Goal: Task Accomplishment & Management: Manage account settings

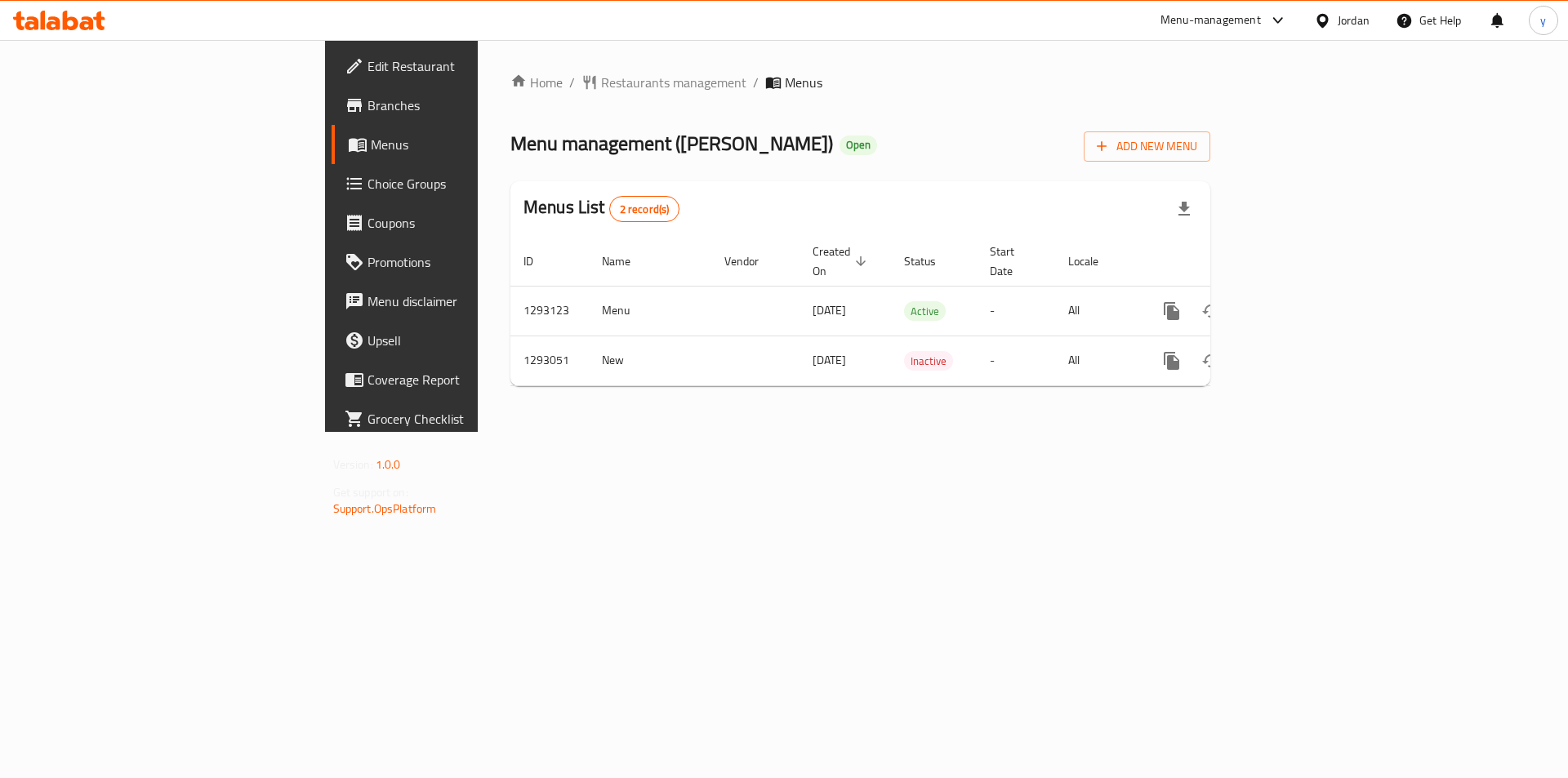
click at [367, 191] on span "Choice Groups" at bounding box center [471, 183] width 207 height 19
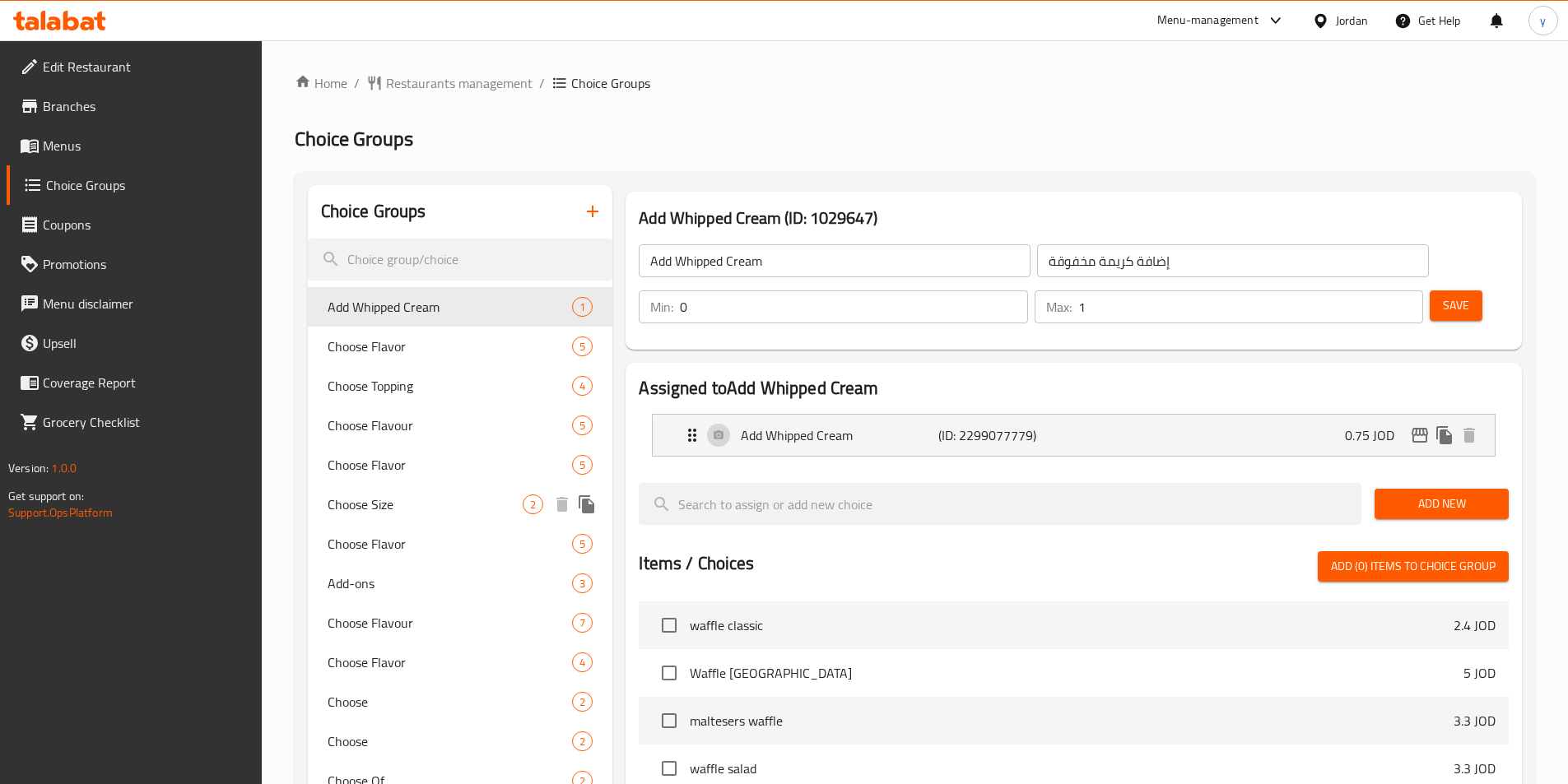
click at [384, 502] on span "Choose Size" at bounding box center [425, 504] width 196 height 19
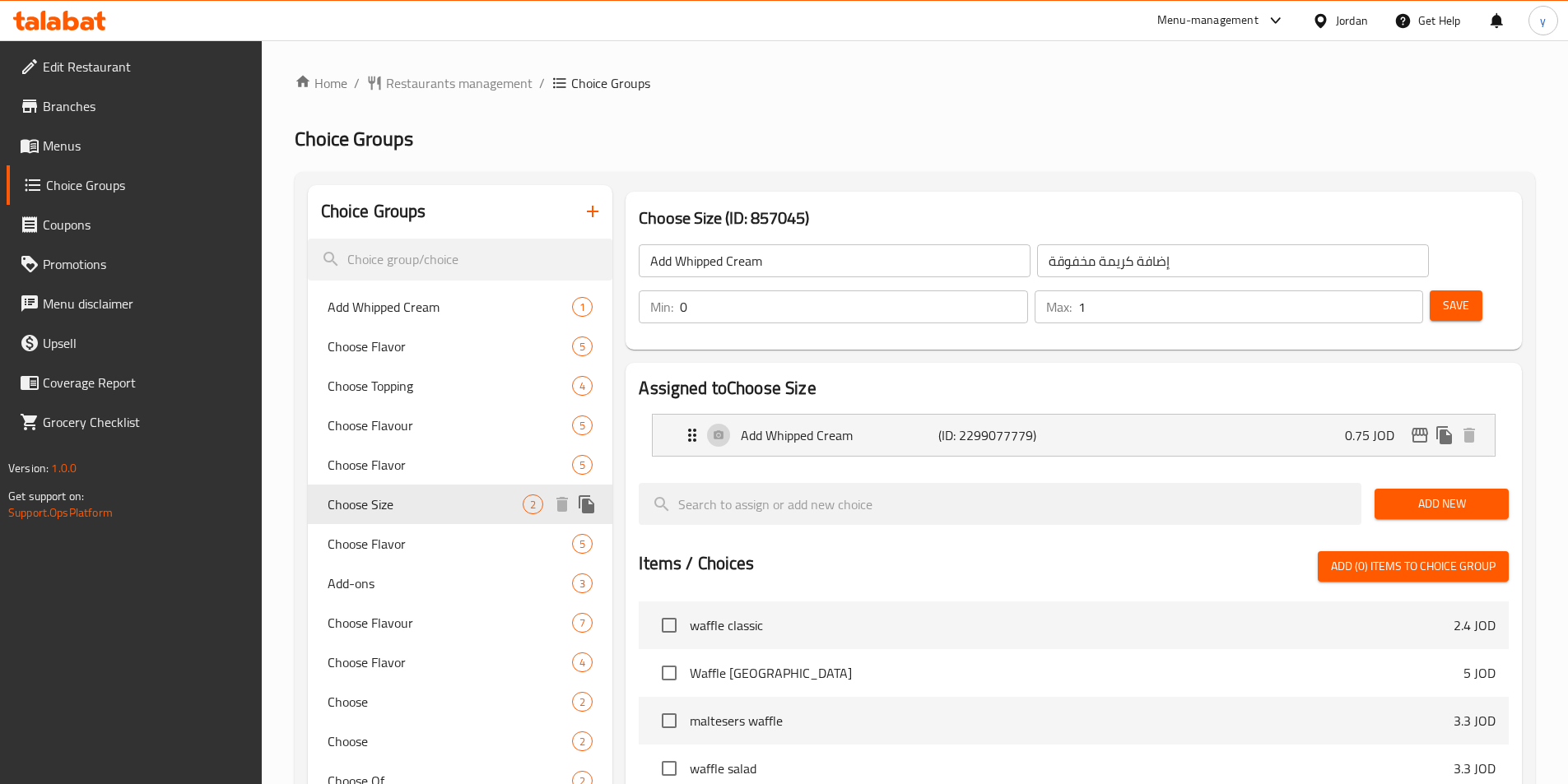
type input "Choose Size"
type input "اختر الحجم"
type input "1"
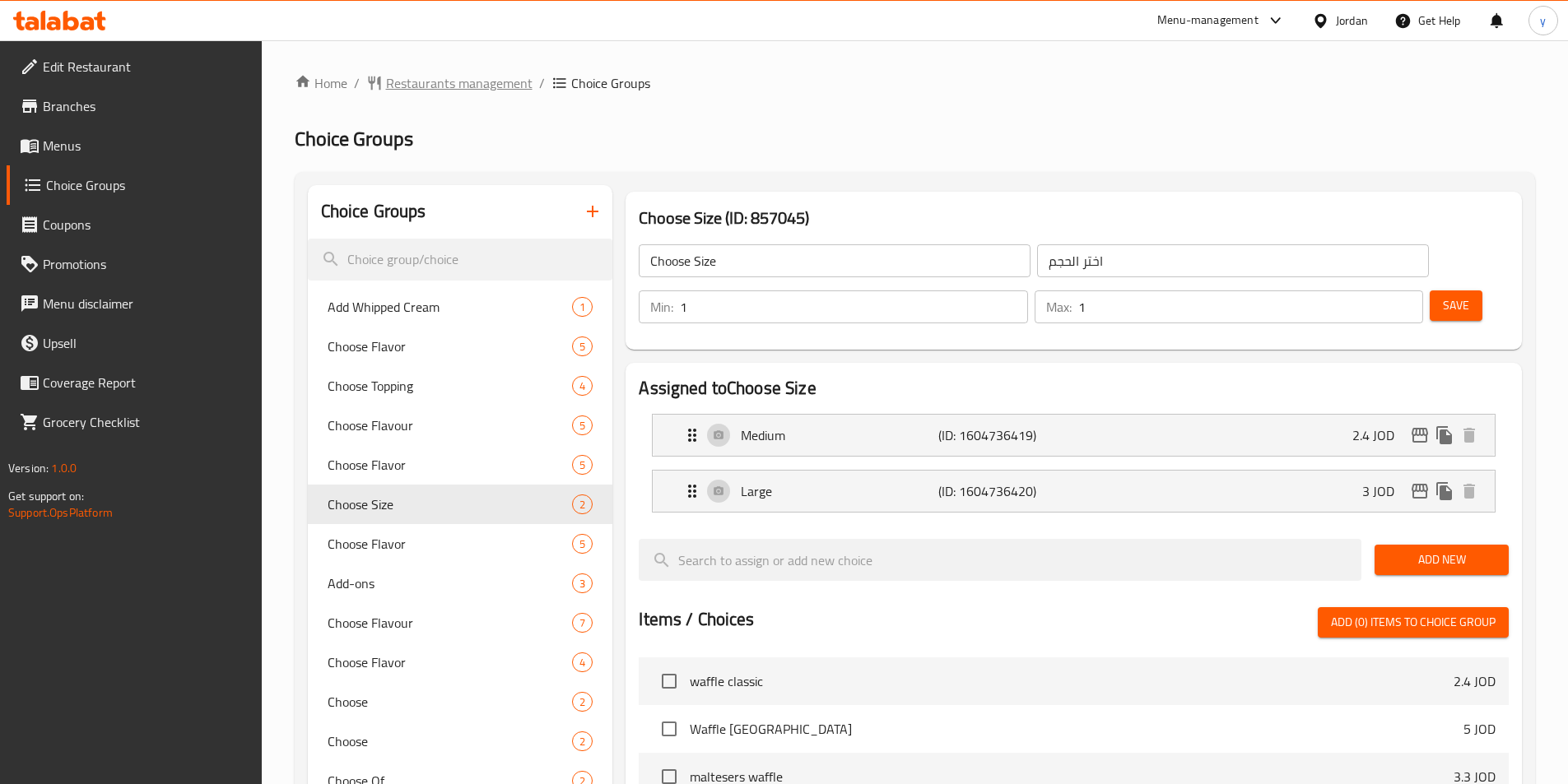
click at [411, 87] on span "Restaurants management" at bounding box center [459, 82] width 146 height 19
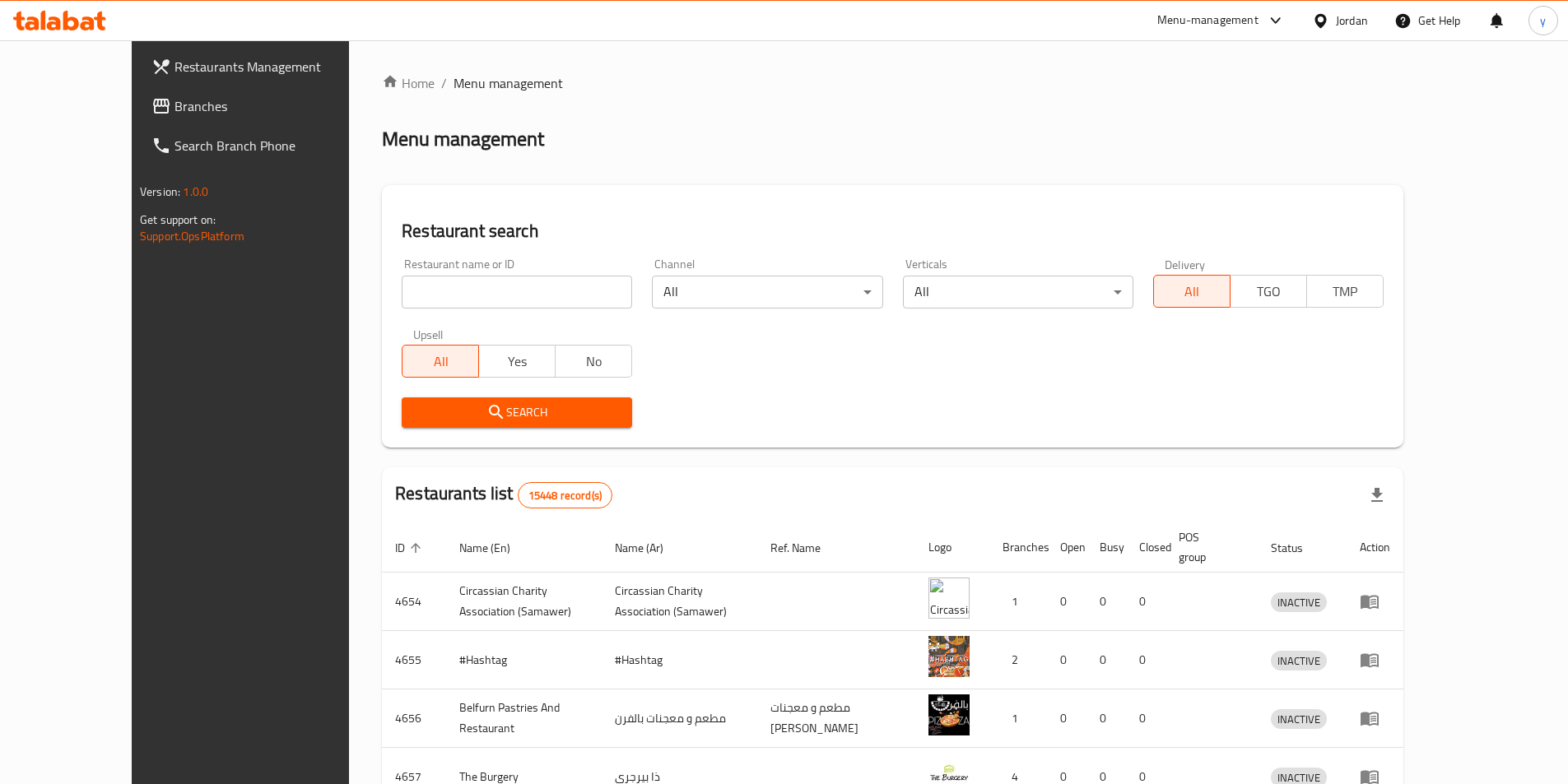
click at [174, 107] on span "Branches" at bounding box center [277, 105] width 206 height 19
